Goal: Communication & Community: Answer question/provide support

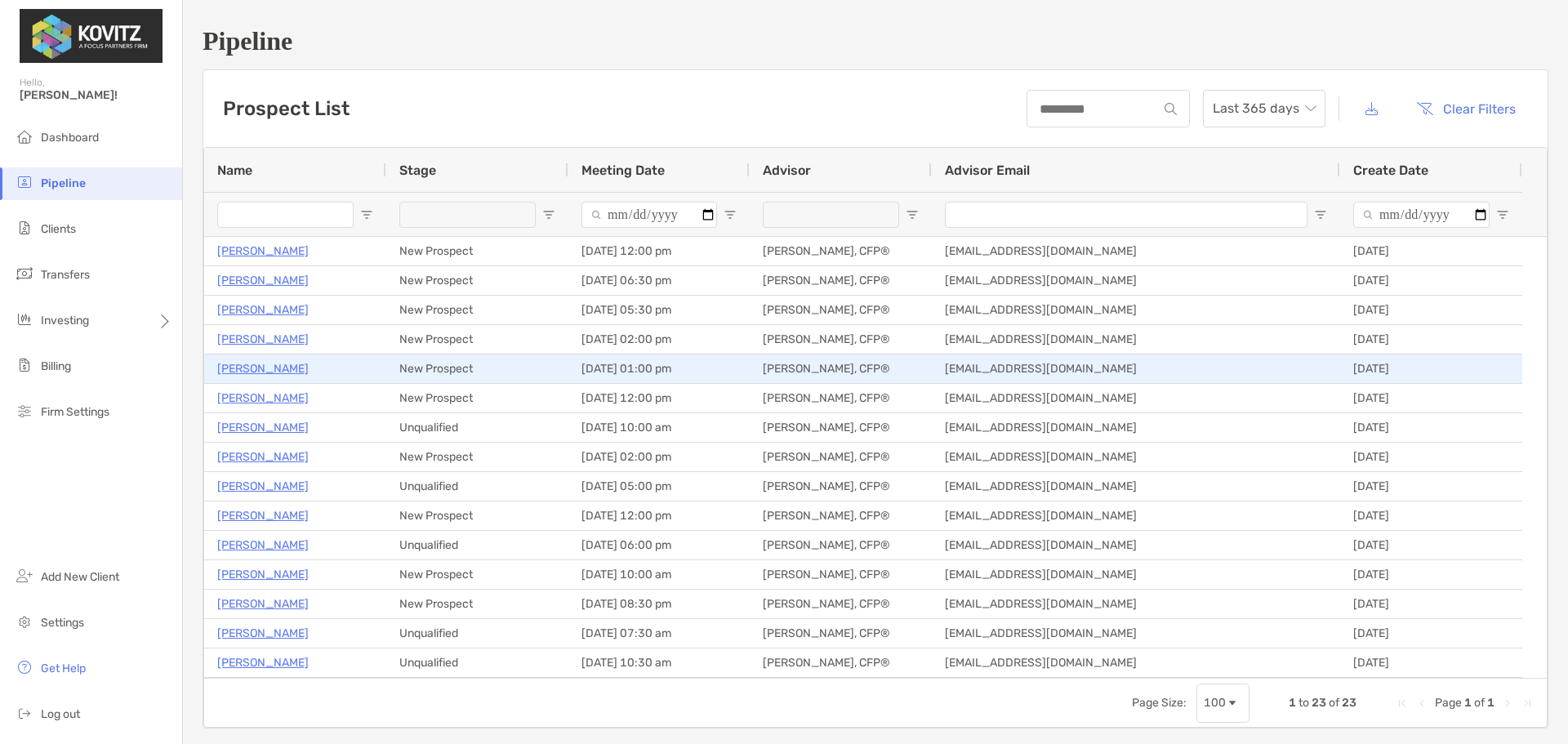
click at [258, 370] on p "[PERSON_NAME]" at bounding box center [262, 369] width 91 height 21
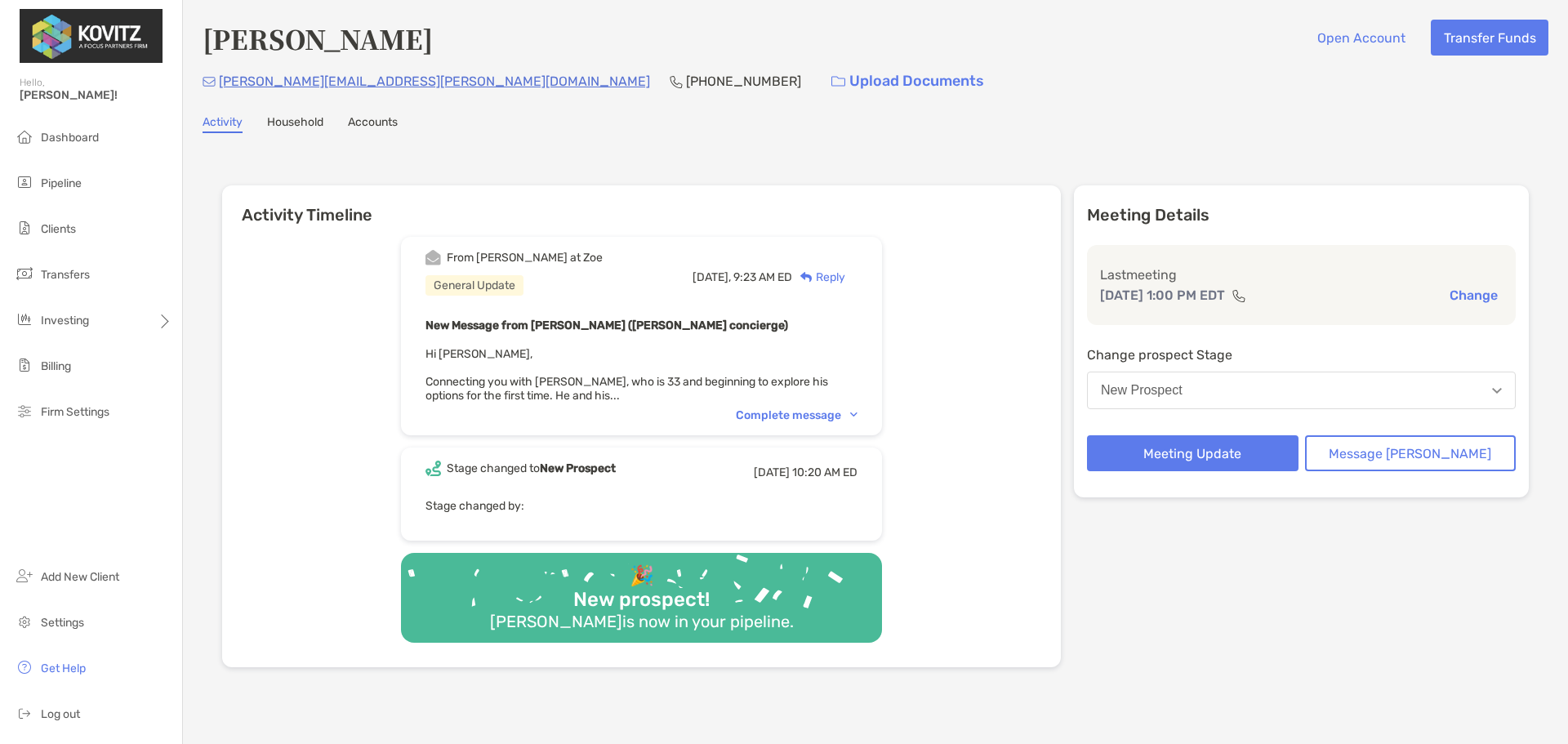
click at [843, 412] on div "Complete message" at bounding box center [796, 415] width 122 height 14
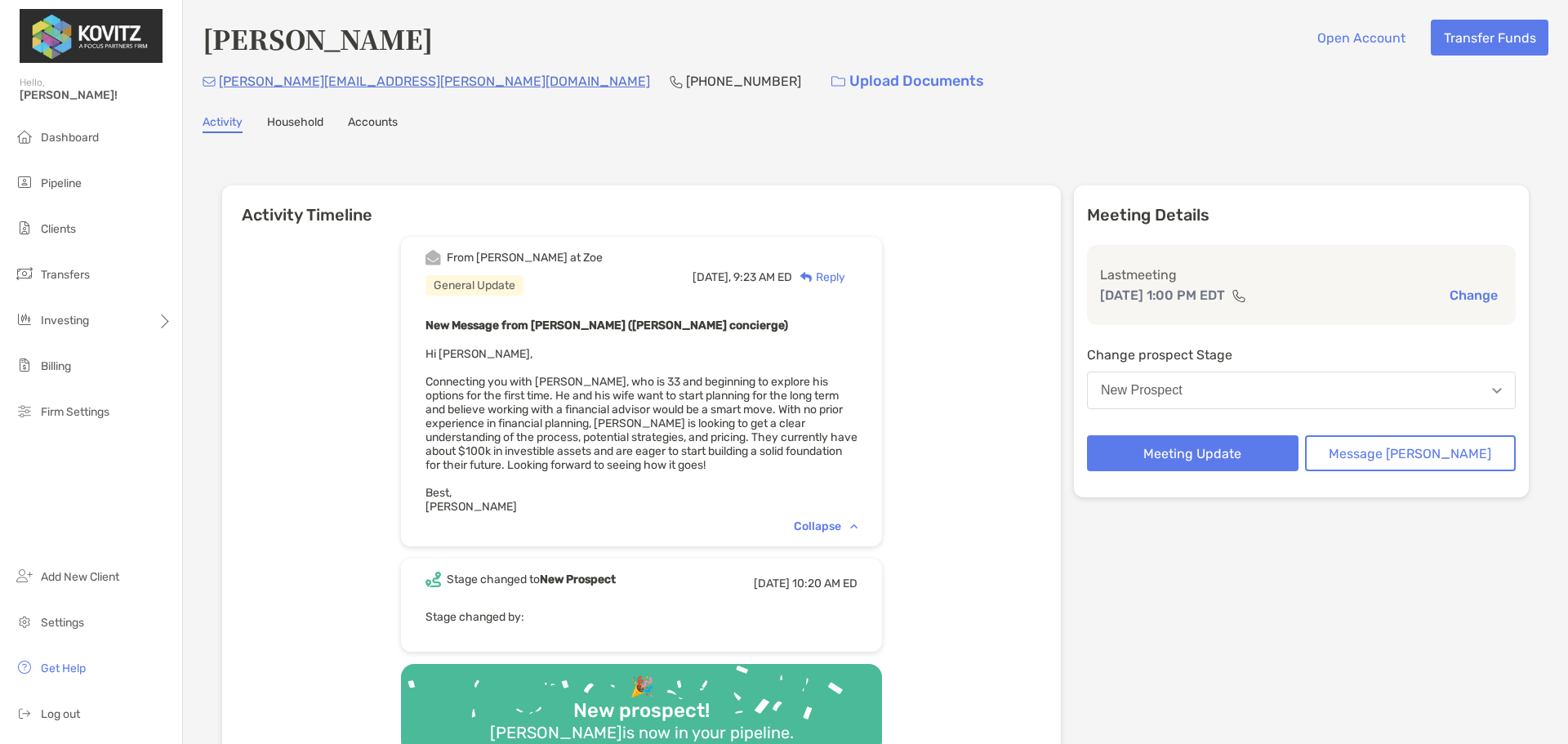
click at [1183, 387] on div "New Prospect" at bounding box center [1141, 390] width 81 height 15
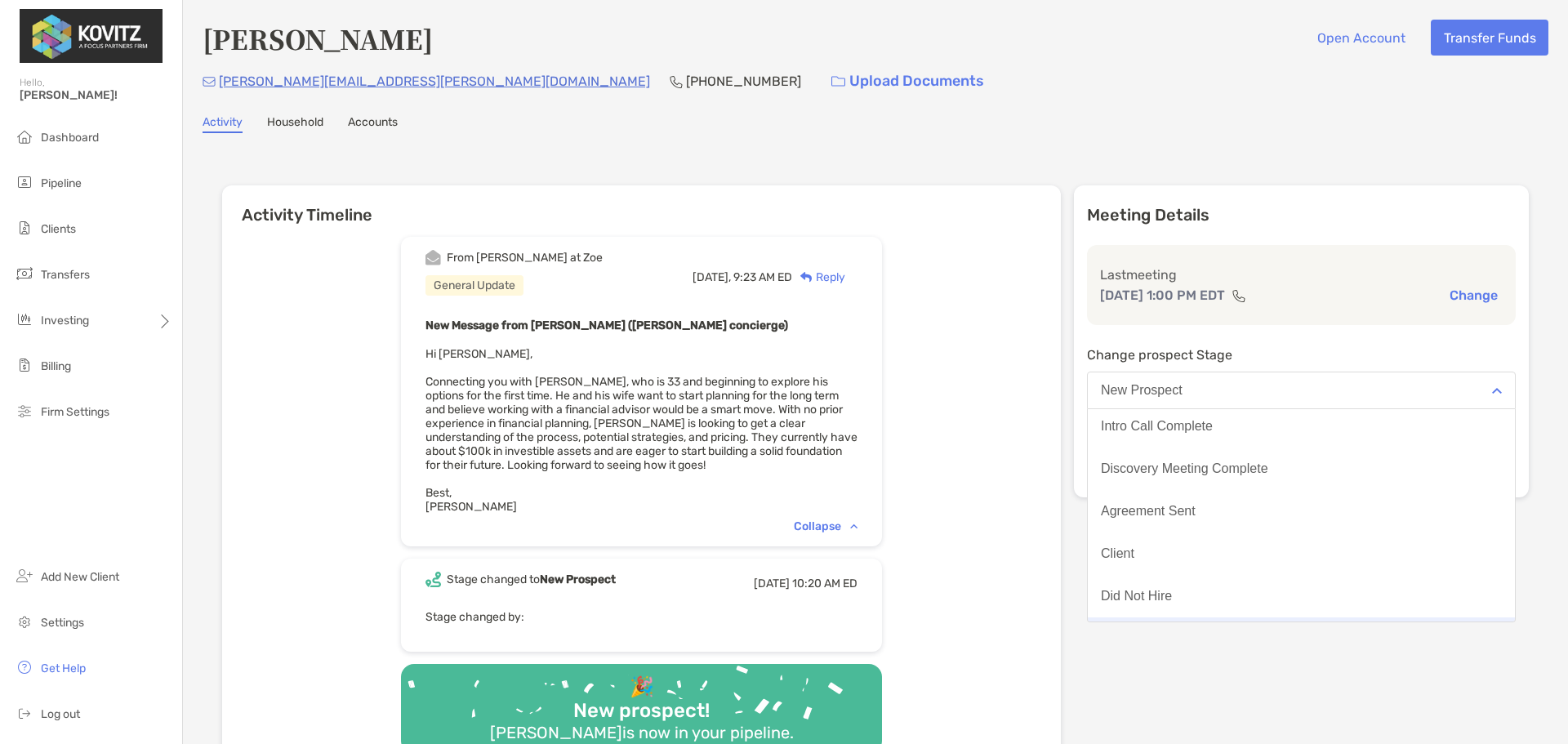
scroll to position [128, 0]
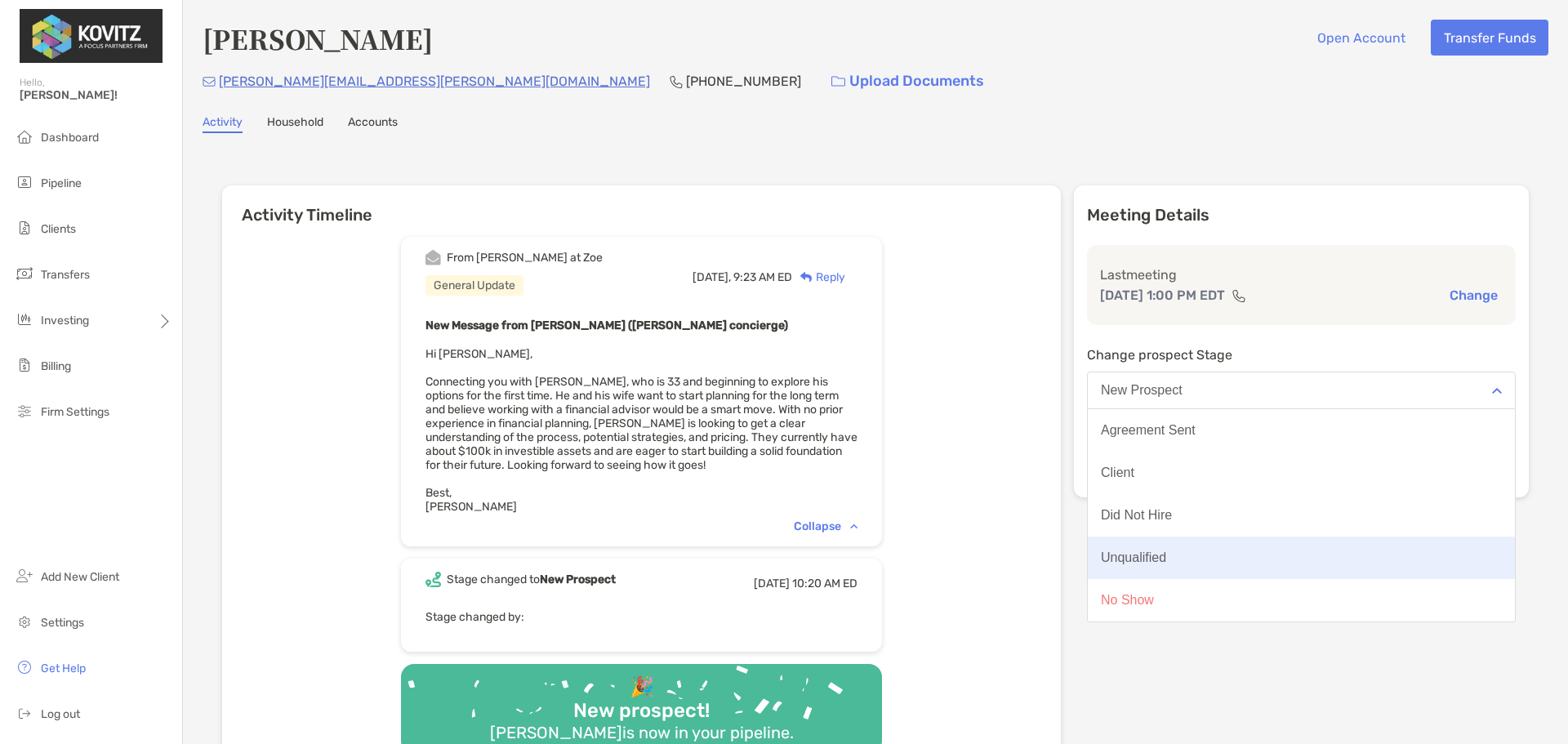
click at [1166, 554] on div "Unqualified" at bounding box center [1133, 558] width 65 height 15
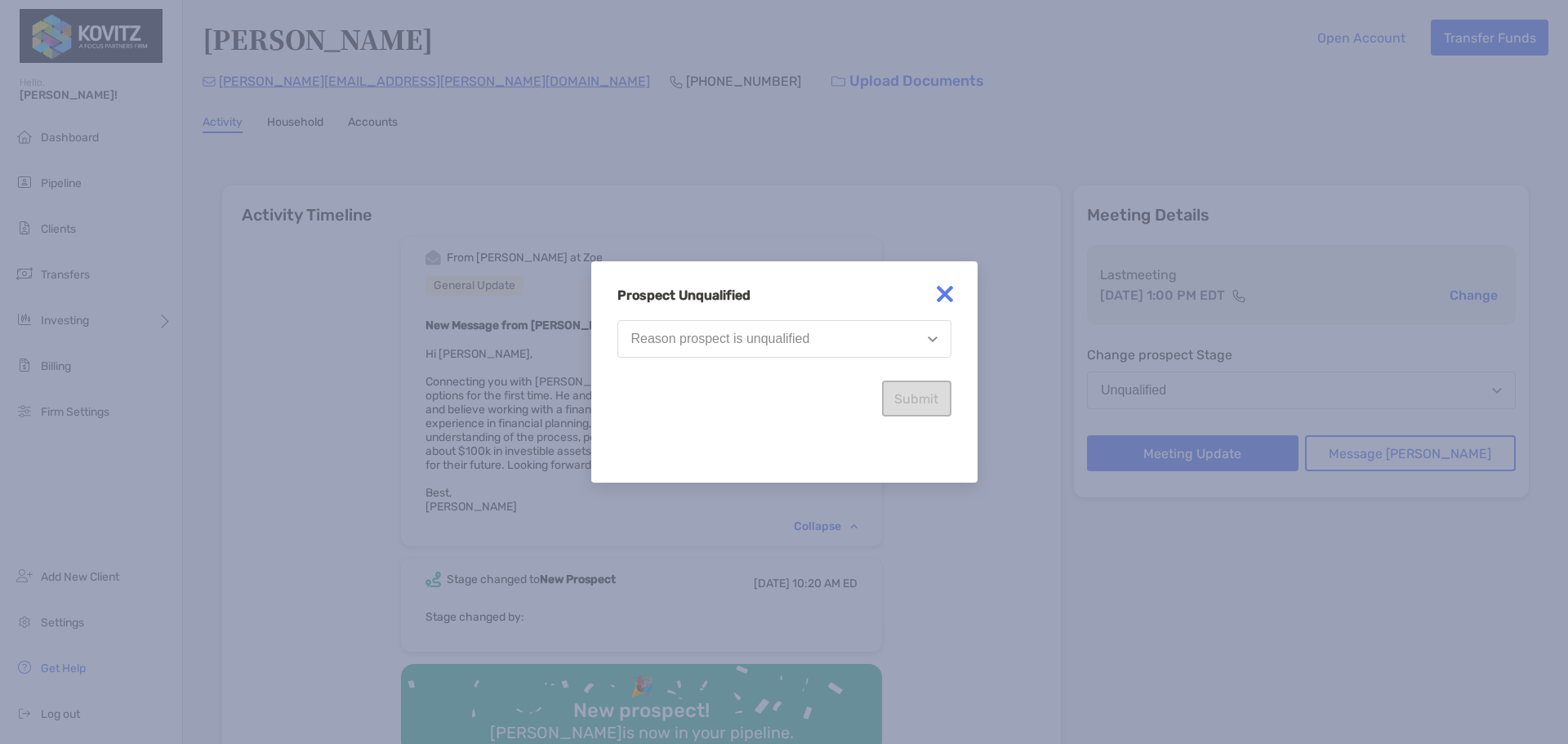
click at [798, 334] on div "Reason prospect is unqualified" at bounding box center [720, 339] width 179 height 15
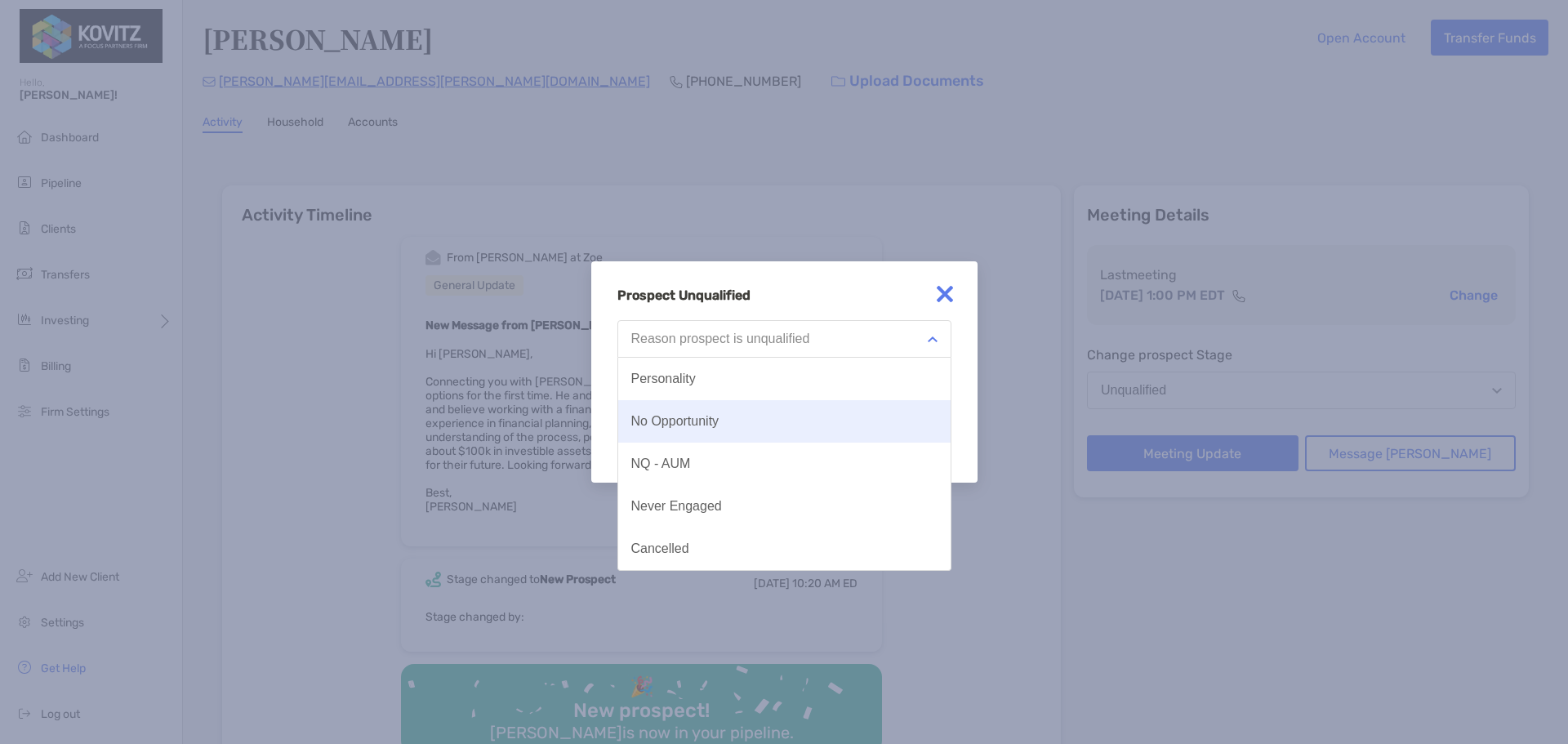
click at [722, 420] on button "No Opportunity" at bounding box center [784, 421] width 332 height 43
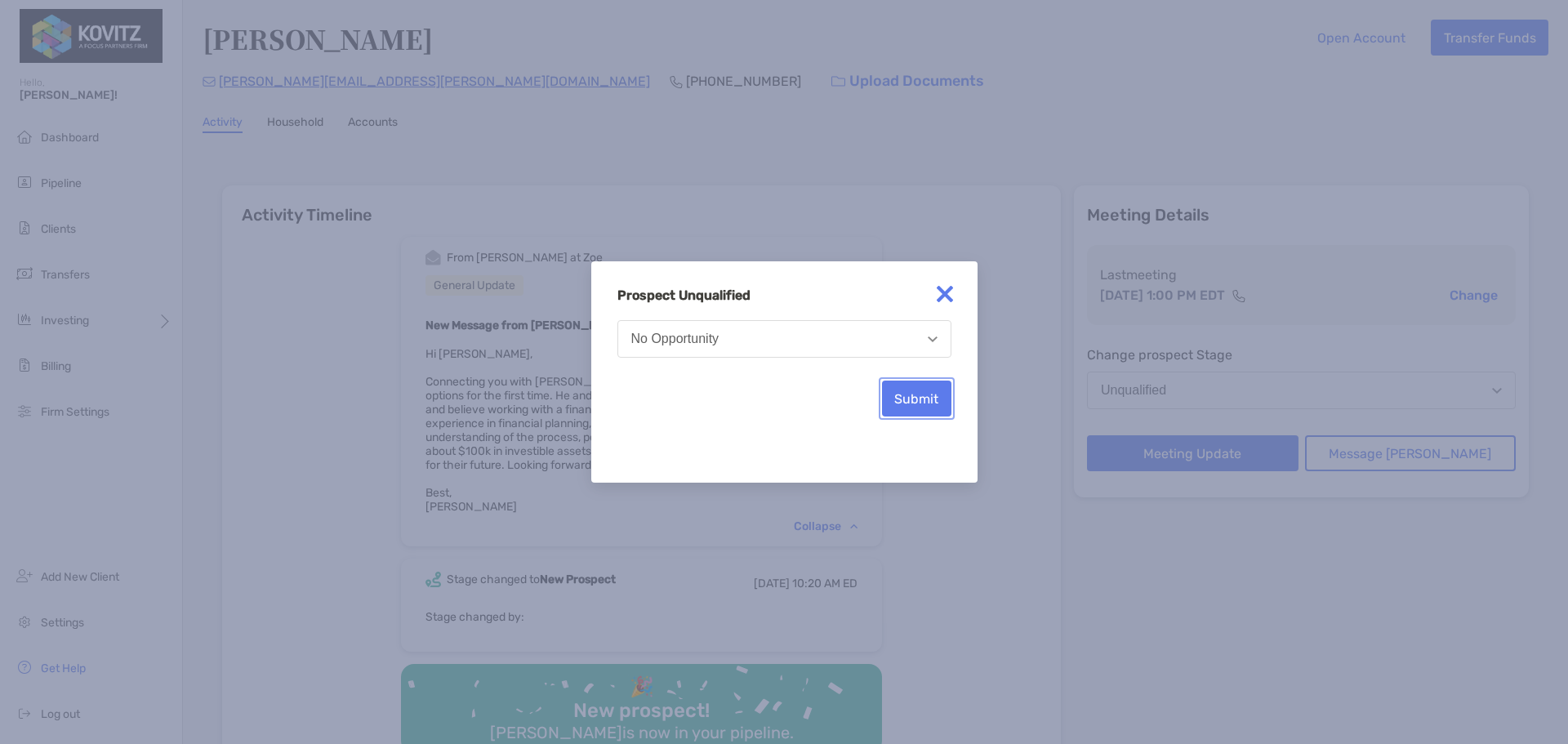
click at [914, 398] on button "Submit" at bounding box center [916, 398] width 69 height 36
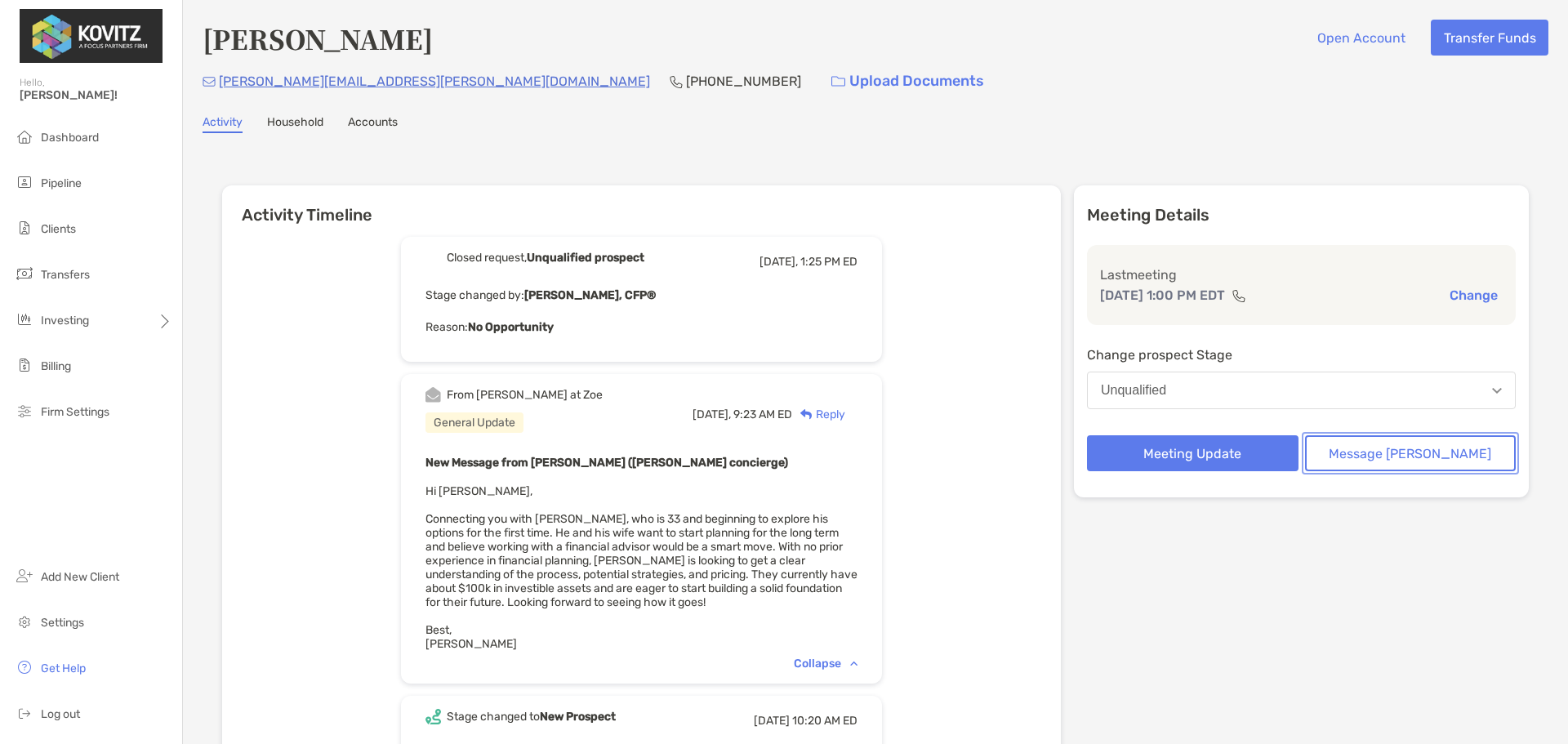
click at [1425, 451] on button "Message [PERSON_NAME]" at bounding box center [1410, 453] width 211 height 36
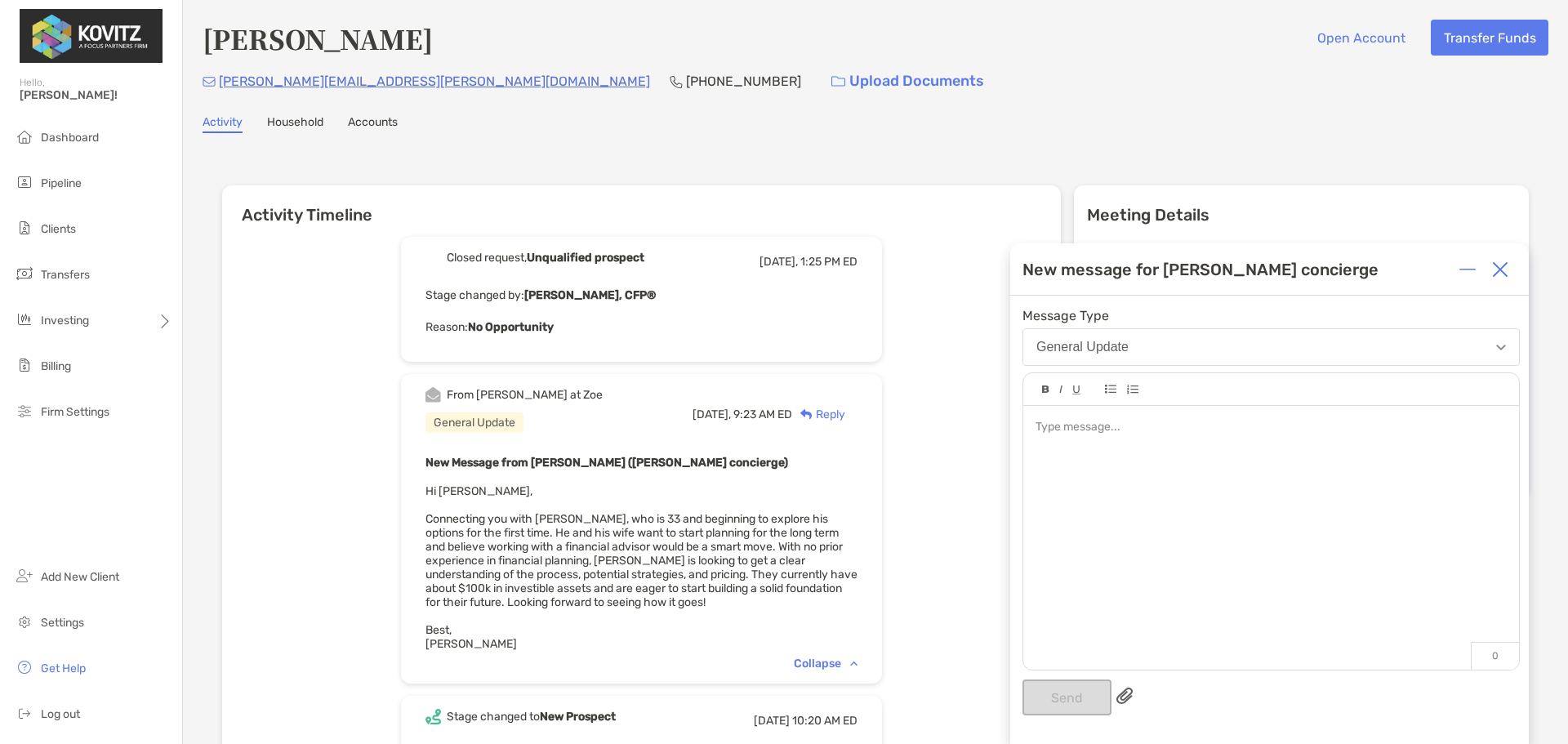
click at [1210, 460] on div at bounding box center [1271, 530] width 495 height 248
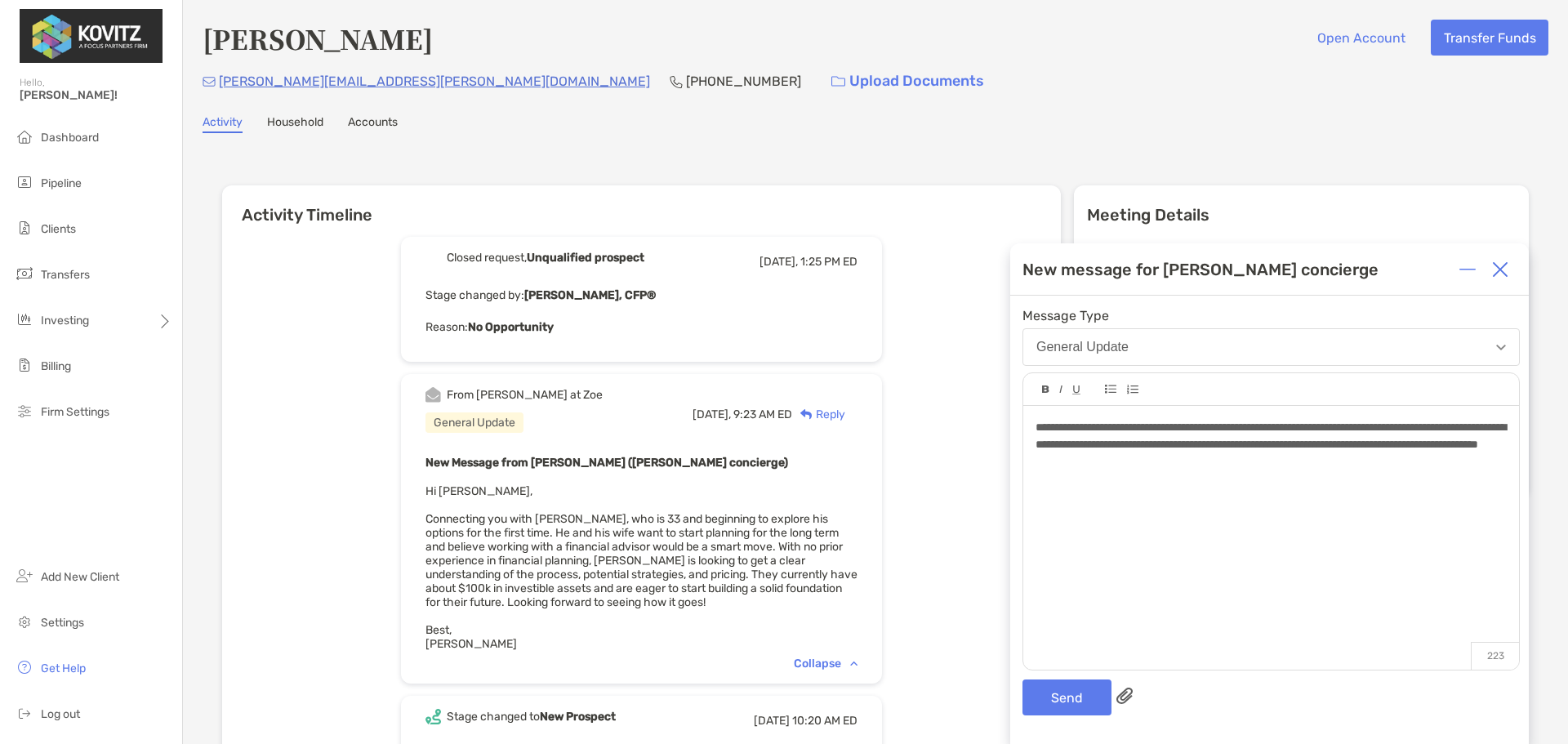
click at [1442, 446] on span "**********" at bounding box center [1270, 435] width 470 height 29
click at [1489, 462] on span "**********" at bounding box center [1271, 444] width 471 height 46
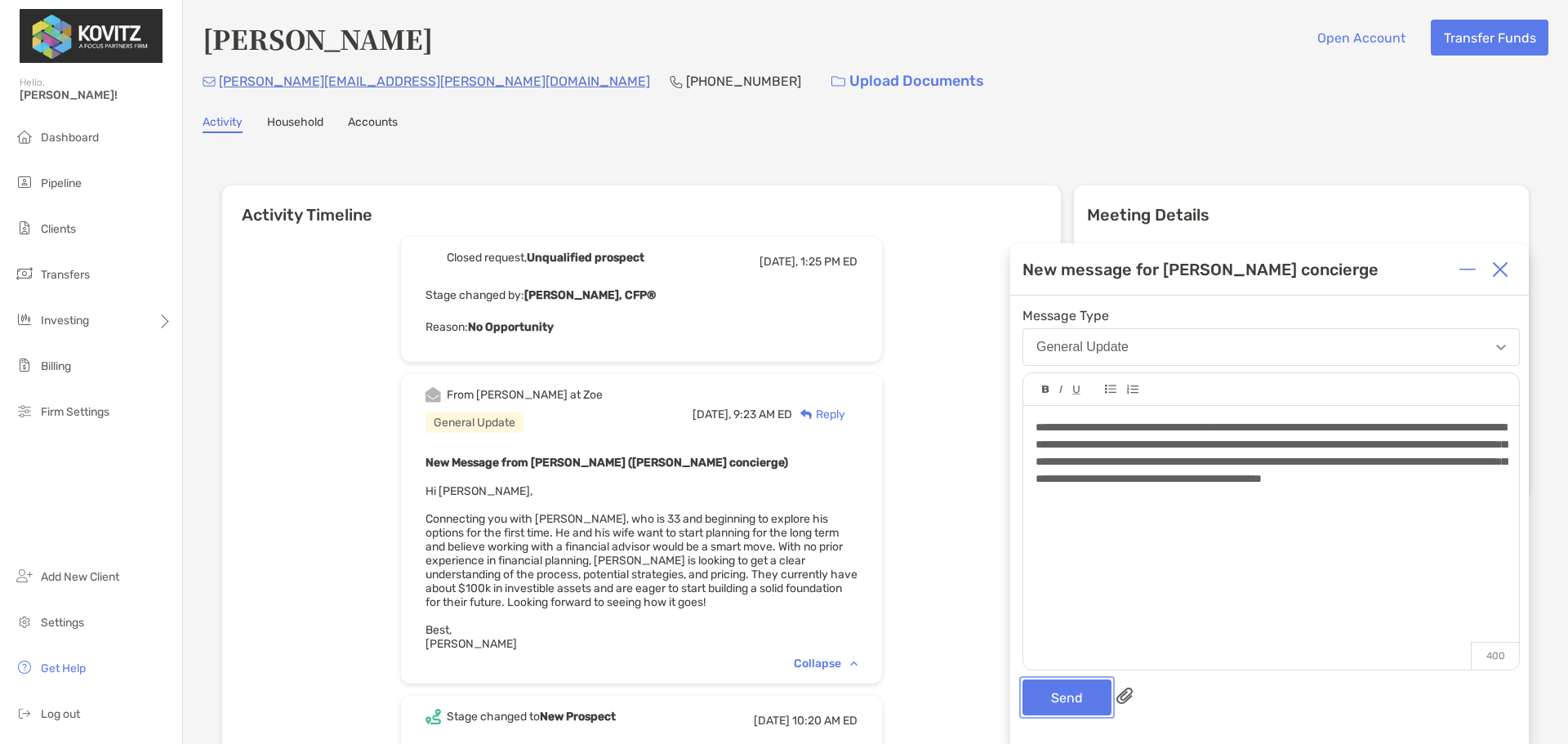
click at [1078, 694] on button "Send" at bounding box center [1067, 697] width 89 height 36
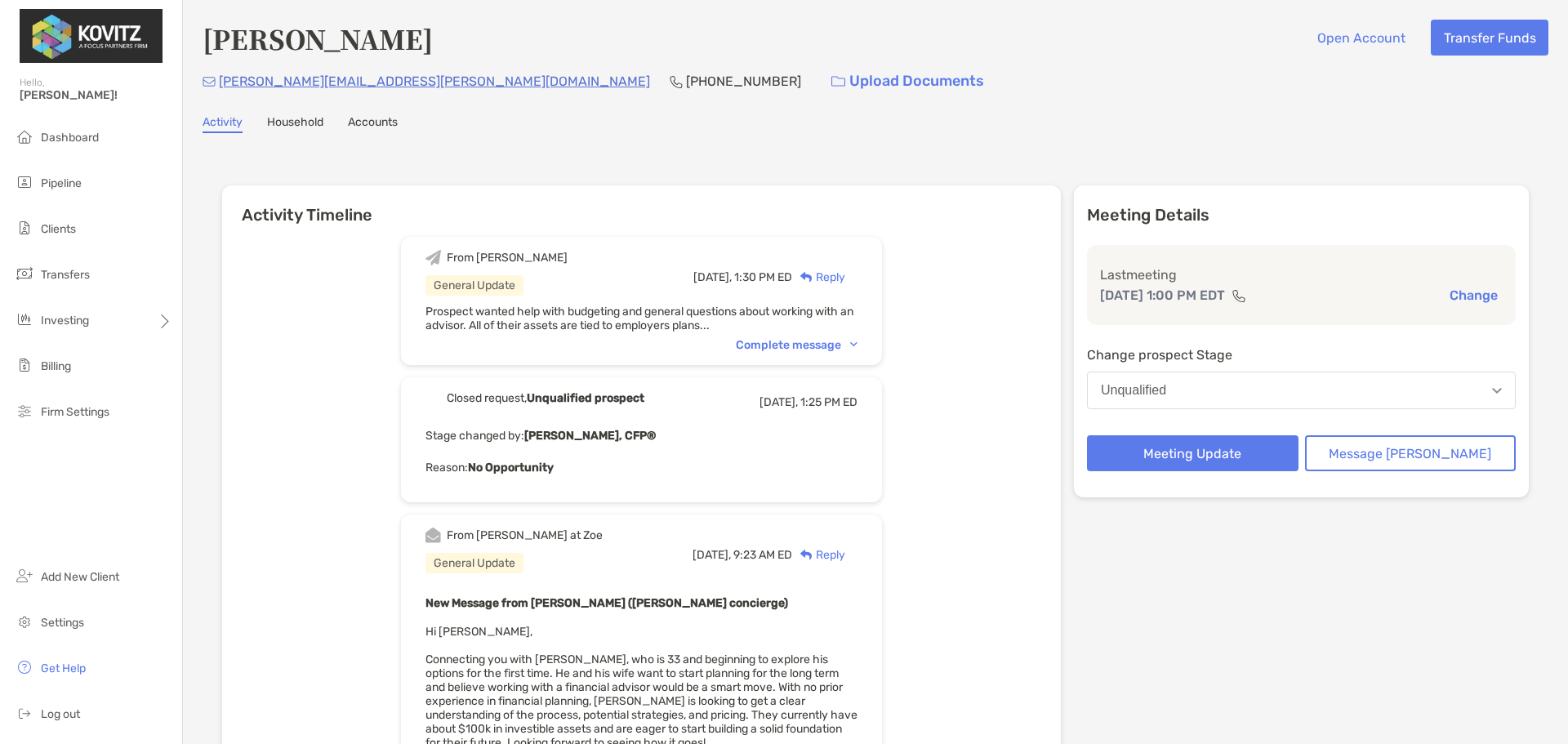
click at [809, 343] on div "Complete message" at bounding box center [796, 345] width 122 height 14
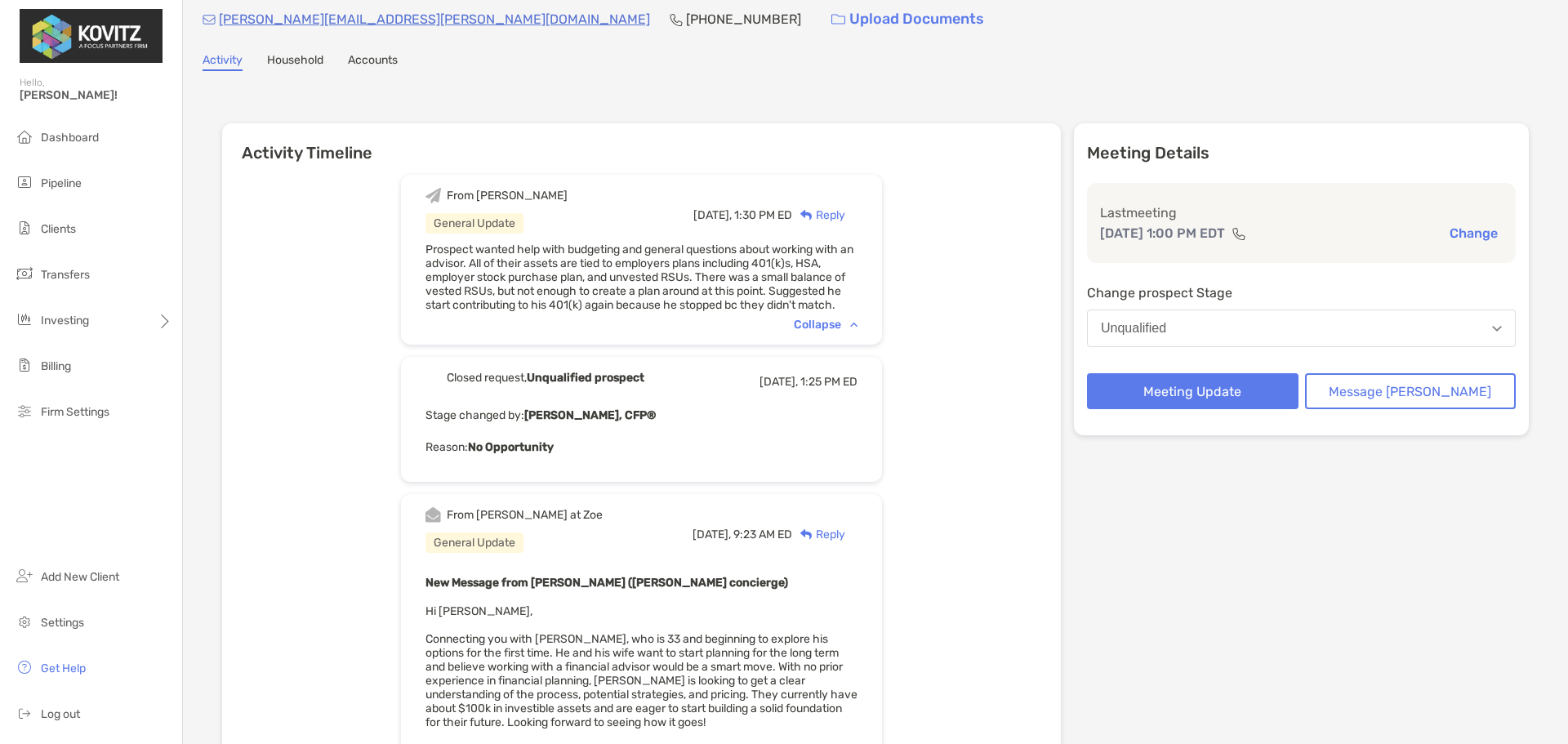
scroll to position [163, 0]
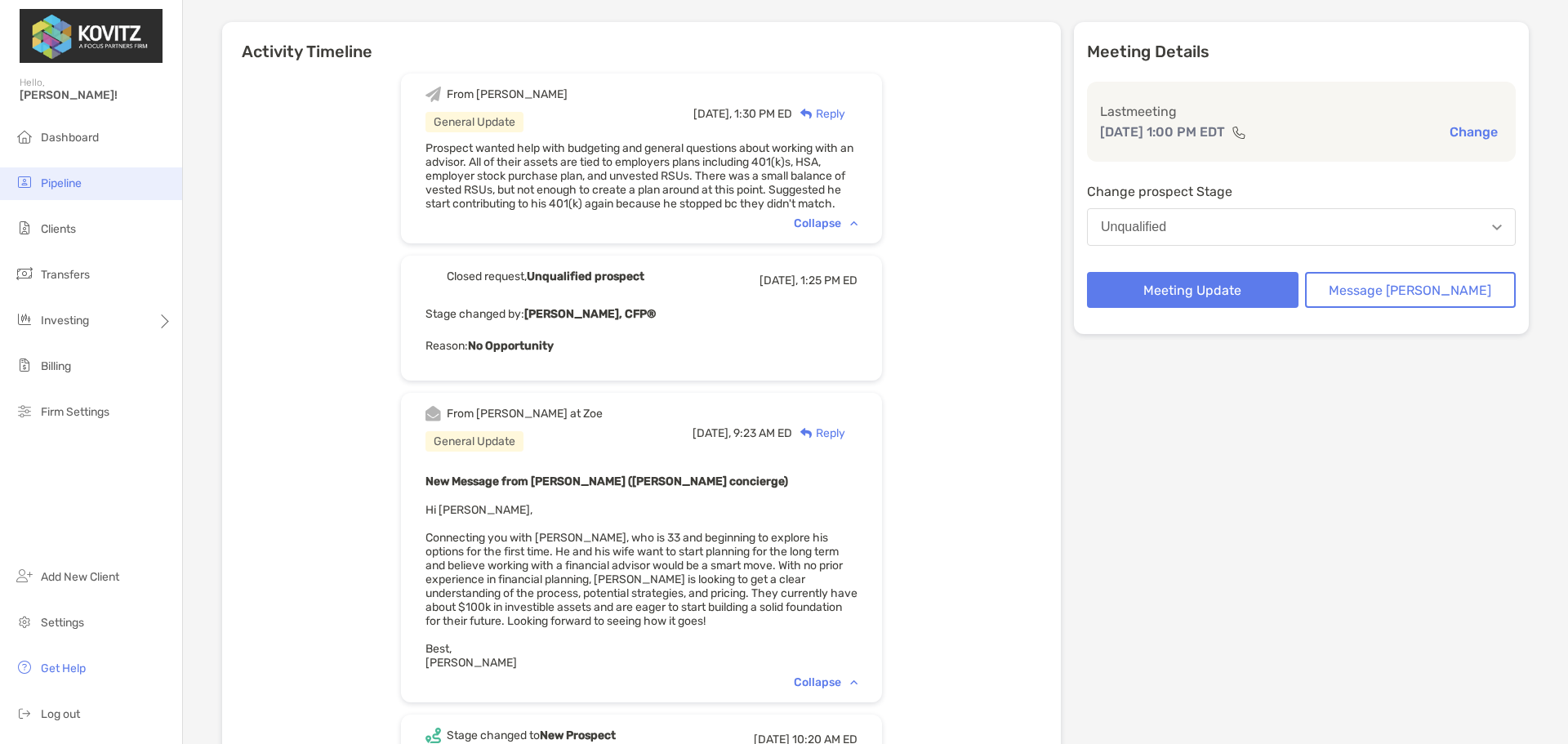
click at [76, 185] on span "Pipeline" at bounding box center [60, 183] width 41 height 14
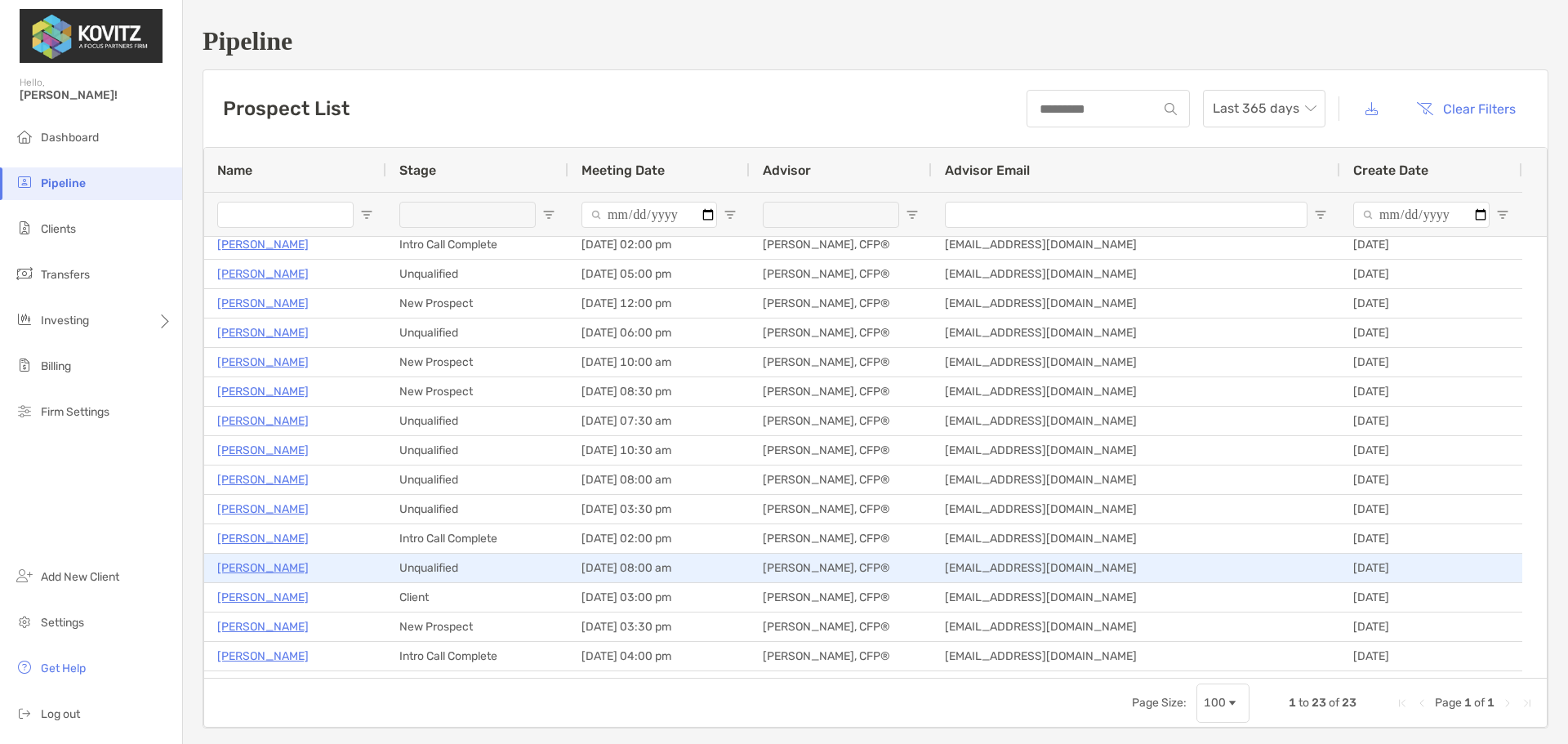
scroll to position [235, 0]
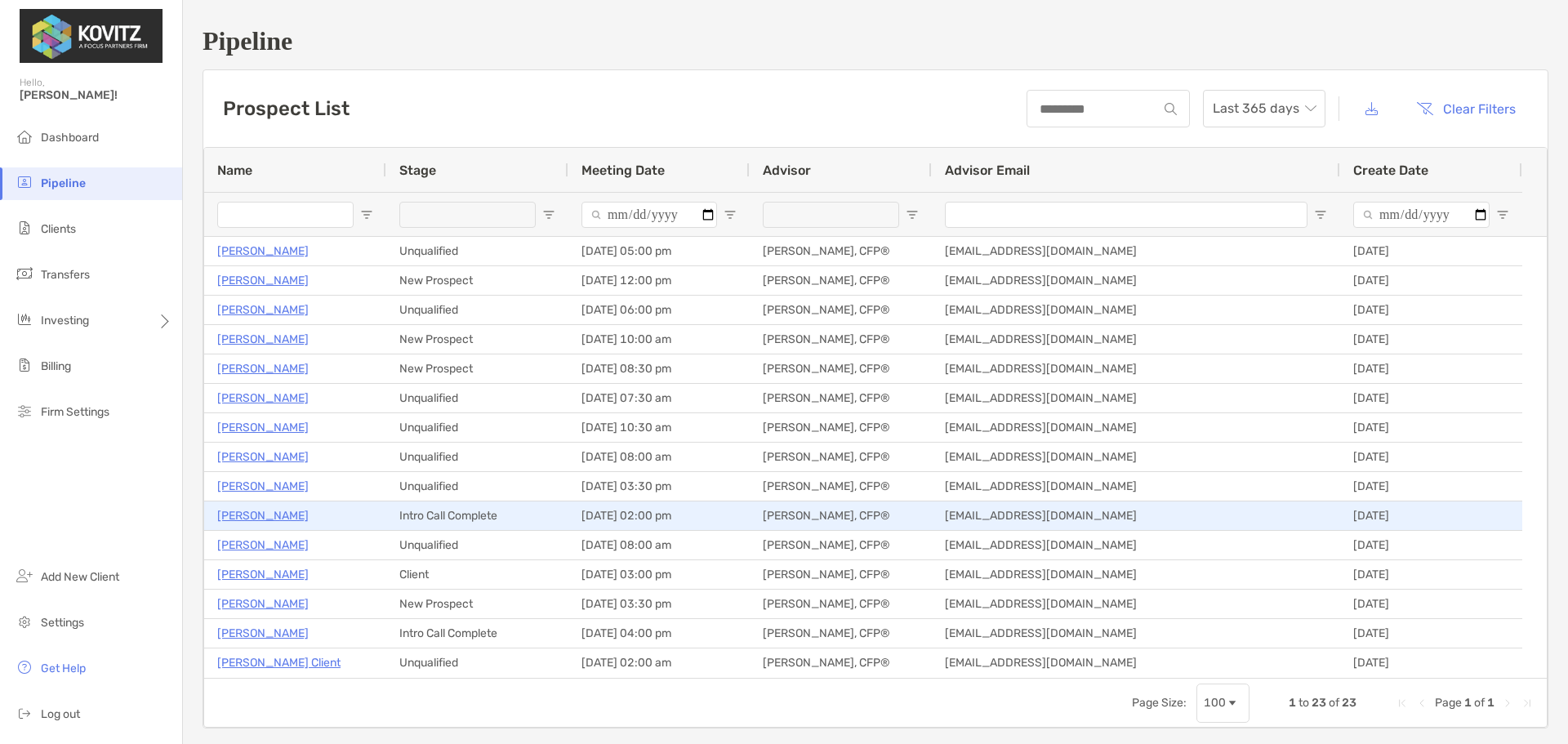
click at [249, 527] on div "[PERSON_NAME]" at bounding box center [294, 515] width 156 height 27
click at [249, 513] on p "[PERSON_NAME]" at bounding box center [262, 515] width 91 height 21
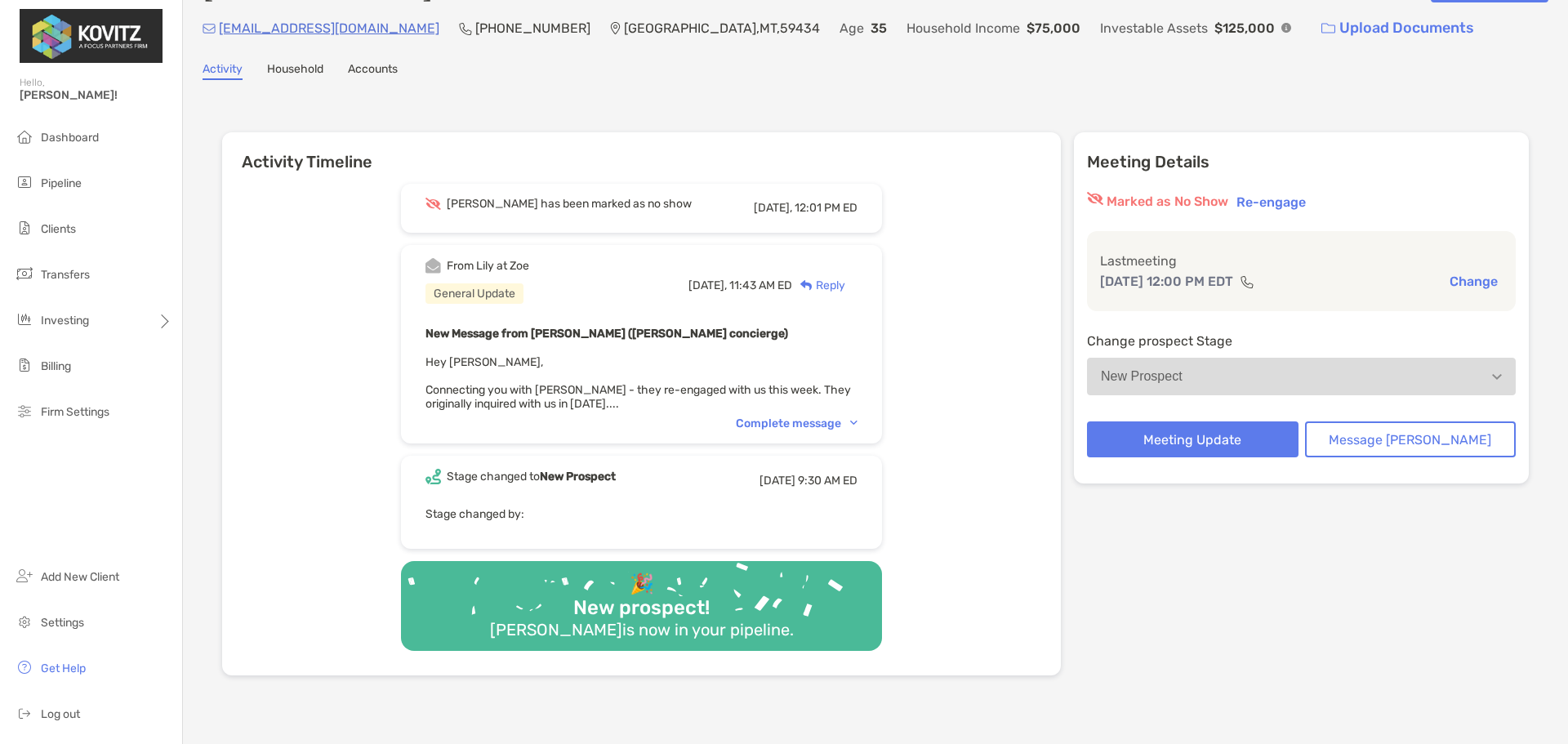
scroll to position [81, 0]
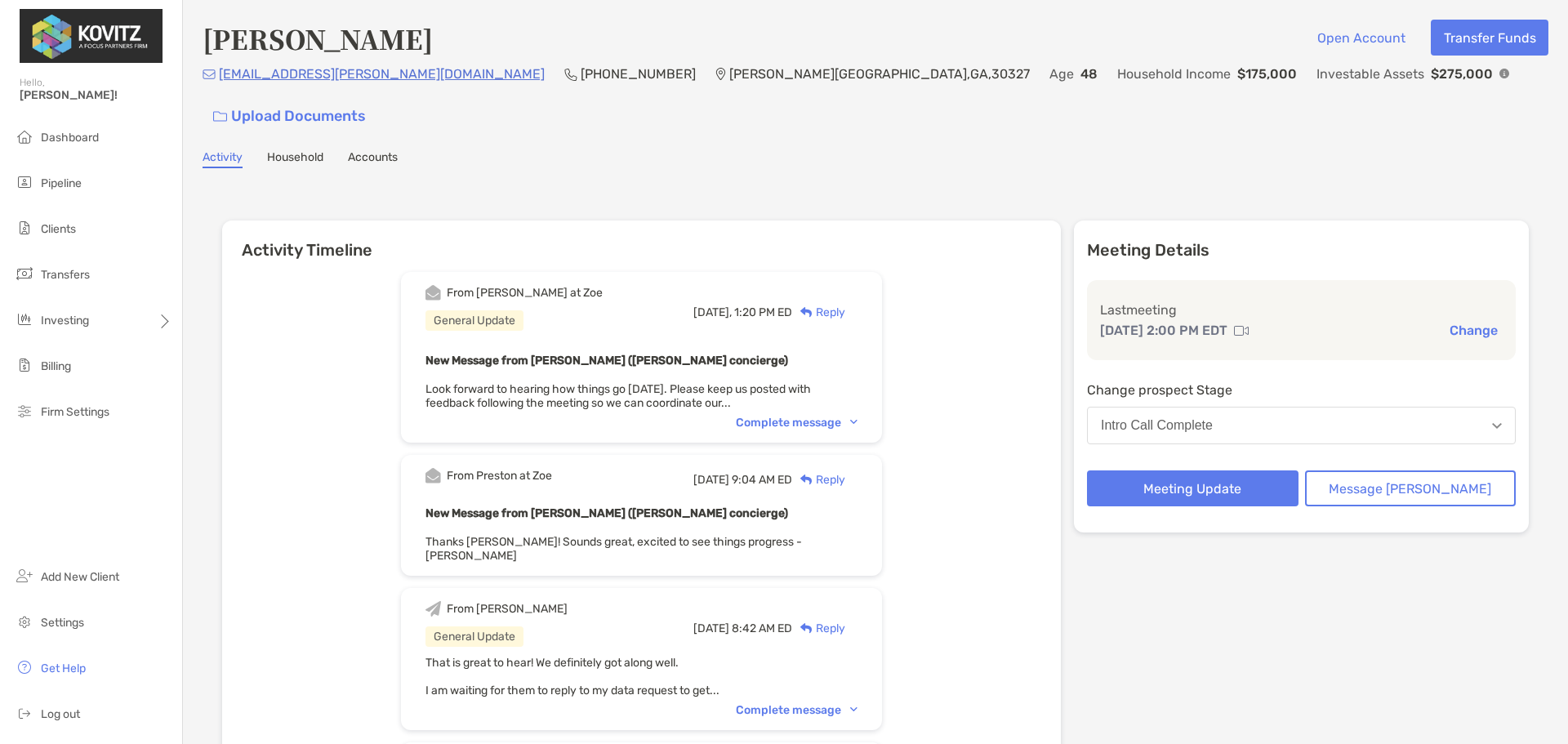
click at [845, 304] on div "Reply" at bounding box center [819, 312] width 53 height 17
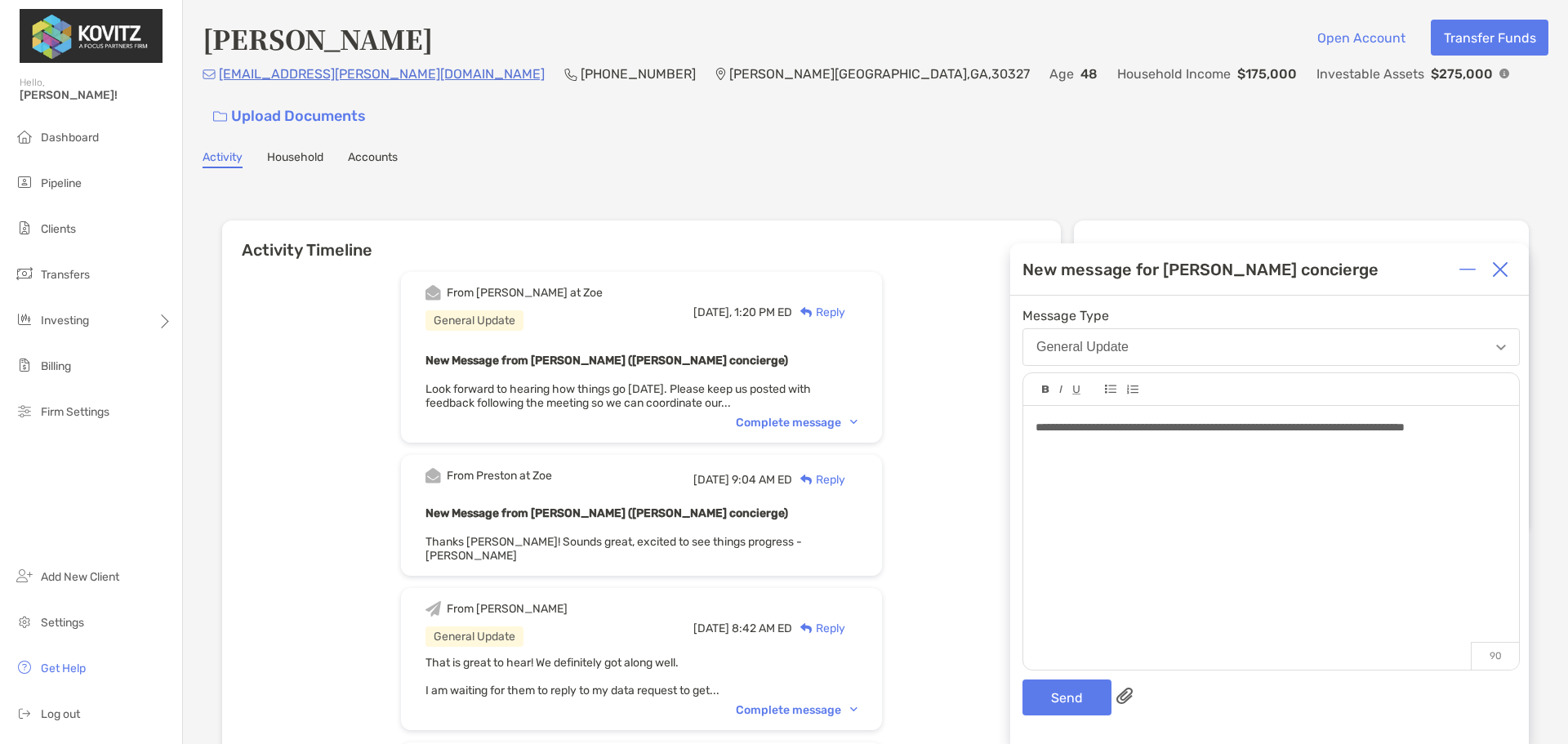
drag, startPoint x: 1457, startPoint y: 428, endPoint x: 1498, endPoint y: 440, distance: 42.7
click at [1405, 430] on span "**********" at bounding box center [1219, 427] width 369 height 12
click at [1087, 691] on button "Send" at bounding box center [1067, 697] width 89 height 36
